Goal: Task Accomplishment & Management: Use online tool/utility

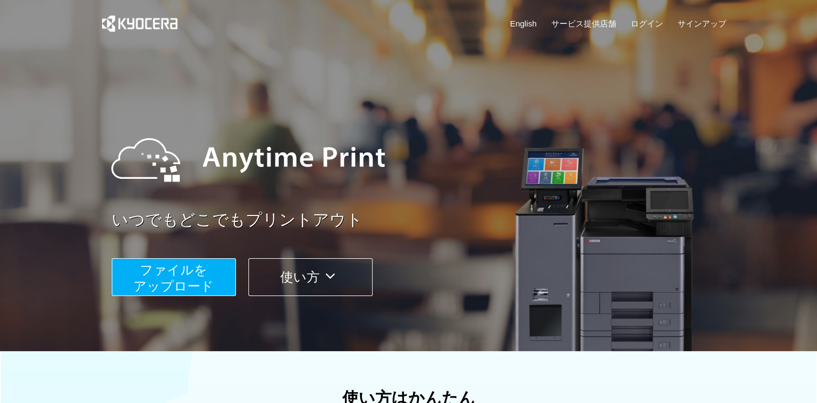
click at [182, 278] on span "ファイルを ​​アップロード" at bounding box center [173, 277] width 80 height 31
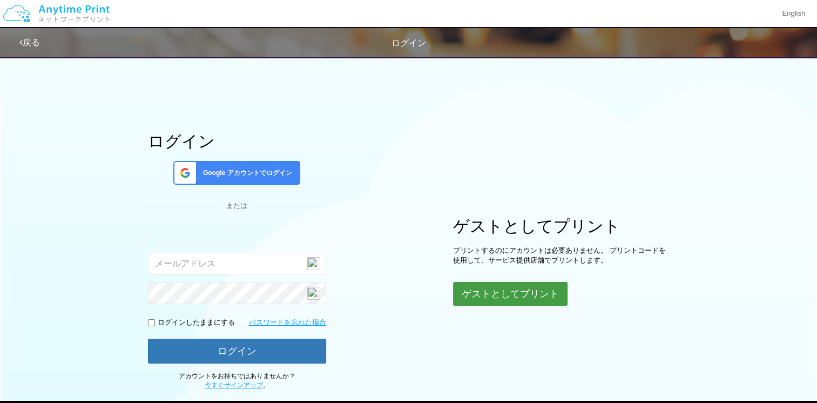
click at [488, 293] on button "ゲストとしてプリント" at bounding box center [510, 294] width 114 height 24
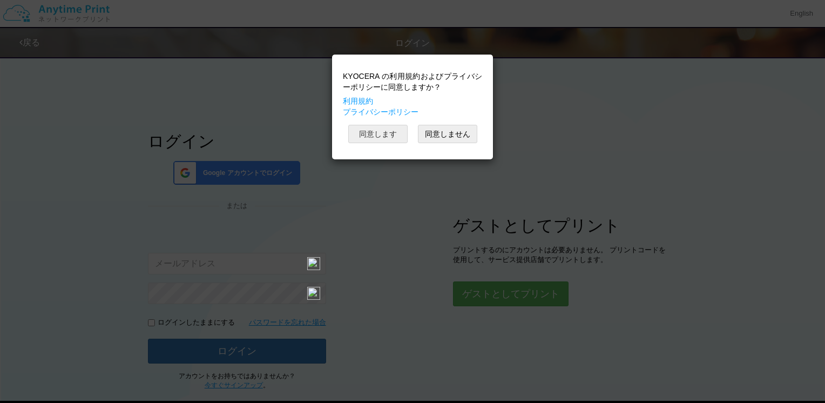
click at [389, 139] on button "同意します" at bounding box center [377, 134] width 59 height 18
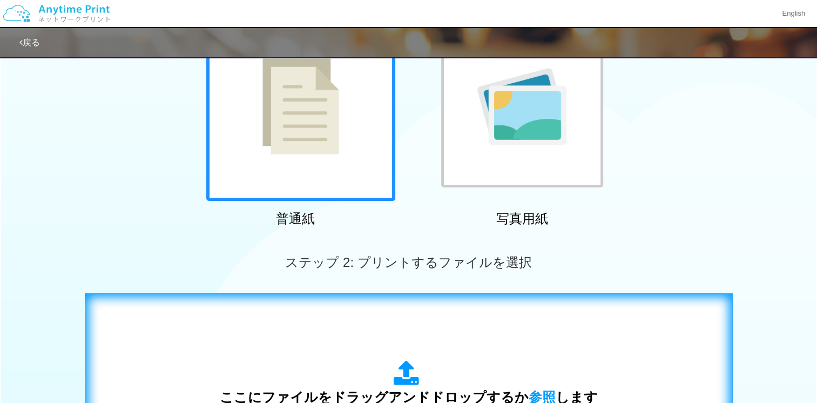
scroll to position [270, 0]
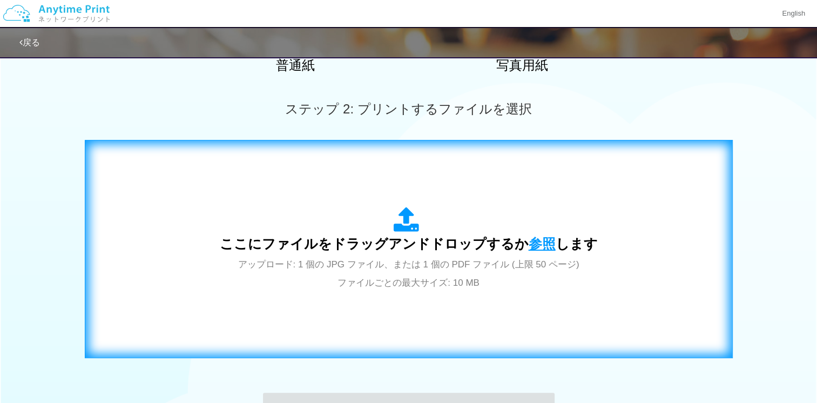
click at [533, 241] on span "参照" at bounding box center [542, 243] width 27 height 15
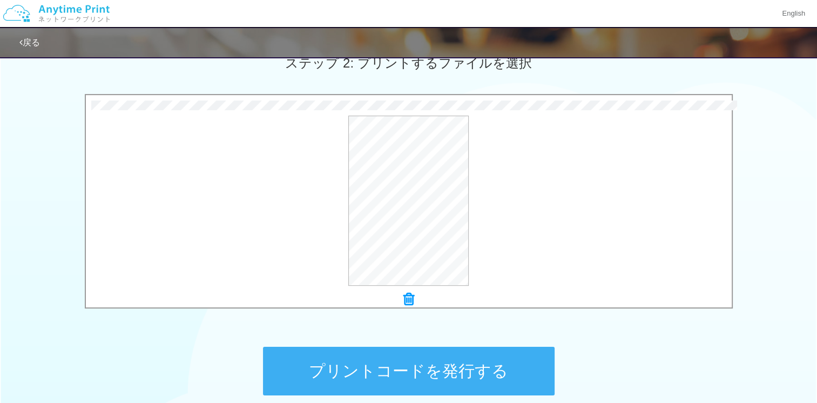
scroll to position [418, 0]
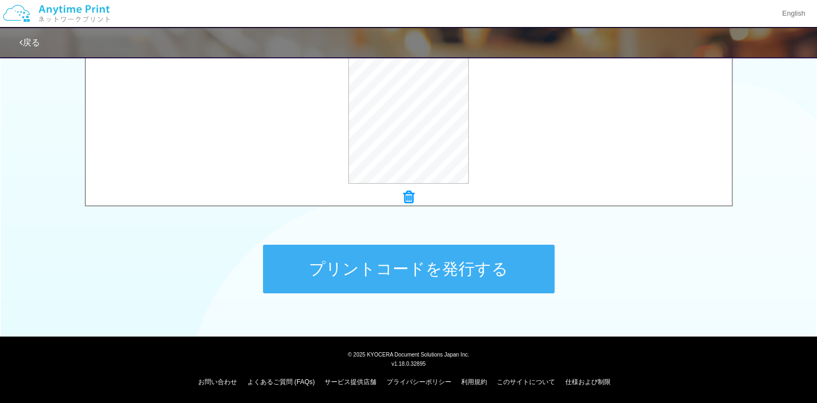
click at [387, 266] on button "プリントコードを発行する" at bounding box center [409, 269] width 292 height 49
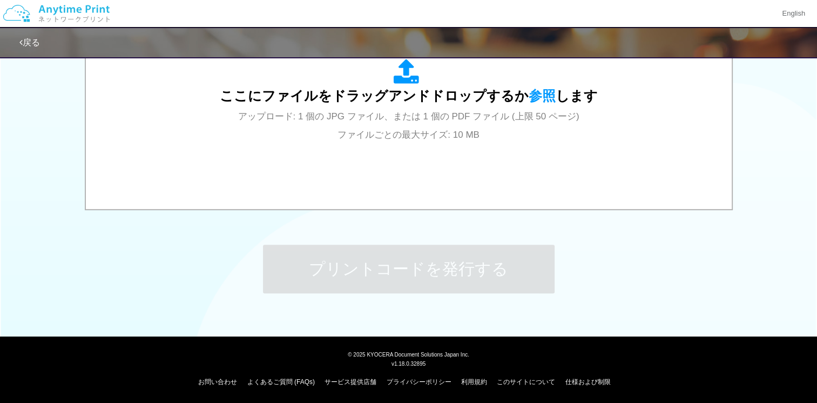
scroll to position [0, 0]
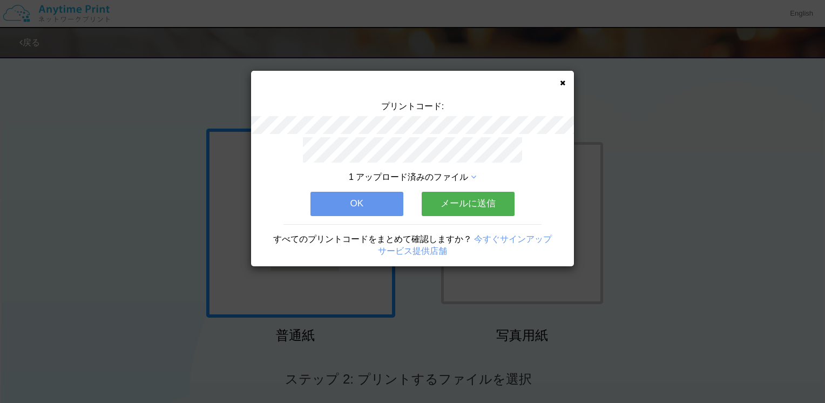
click at [449, 193] on button "メールに送信" at bounding box center [468, 204] width 93 height 24
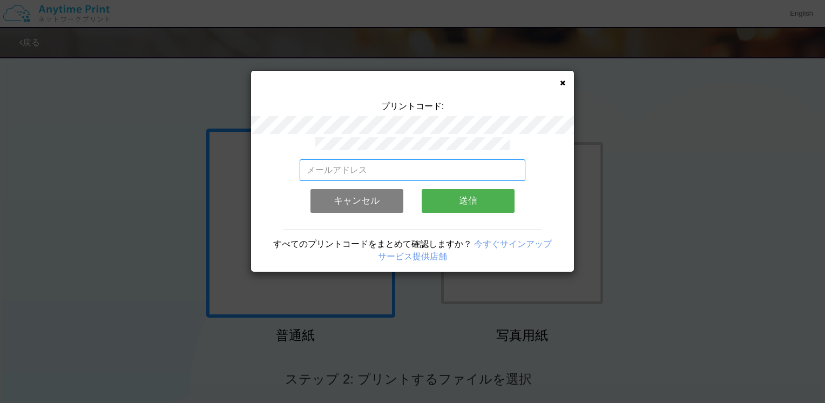
click at [387, 167] on input "email" at bounding box center [413, 170] width 226 height 22
type input "[EMAIL_ADDRESS][DOMAIN_NAME]"
click at [456, 204] on button "送信" at bounding box center [468, 201] width 93 height 24
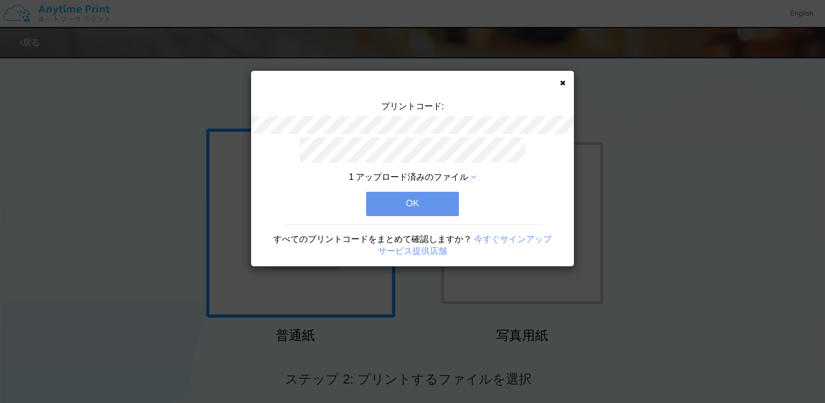
click at [422, 198] on button "OK" at bounding box center [412, 204] width 93 height 24
